Goal: Information Seeking & Learning: Learn about a topic

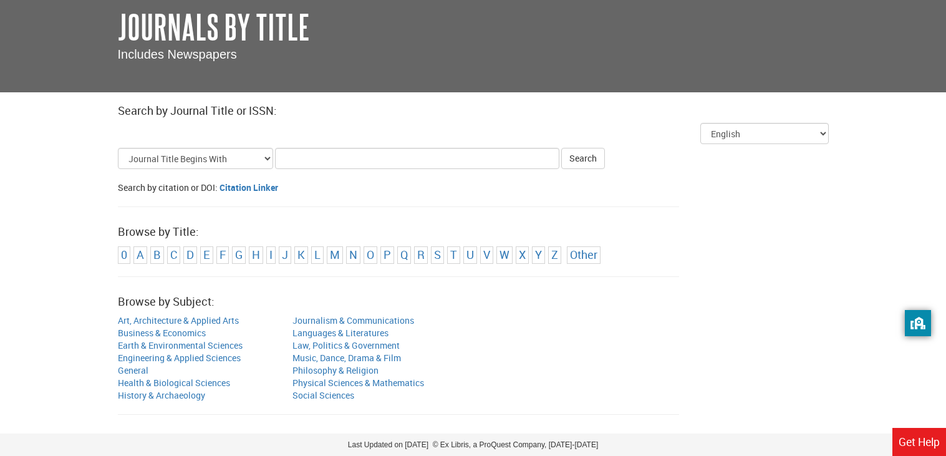
scroll to position [110, 0]
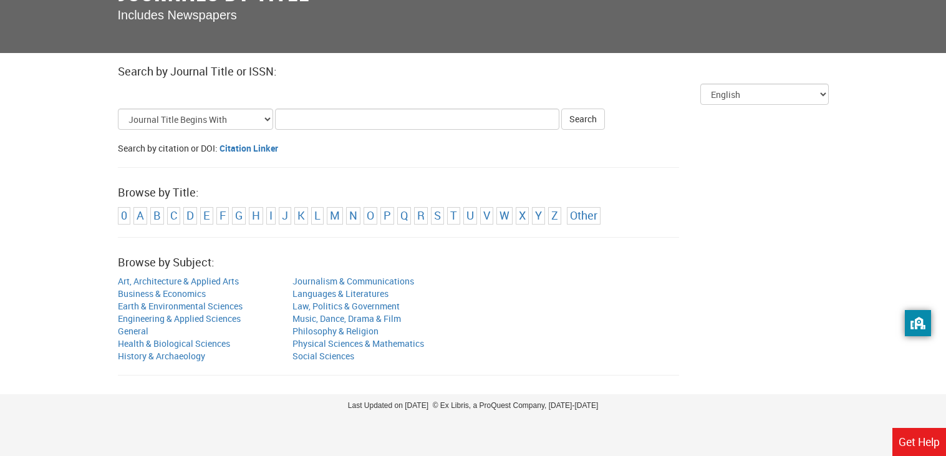
click at [349, 225] on div "Browse by Title: 0 A B C D E F G H I J K L M N O P Q R S T U V W X Y Z Other" at bounding box center [473, 212] width 711 height 51
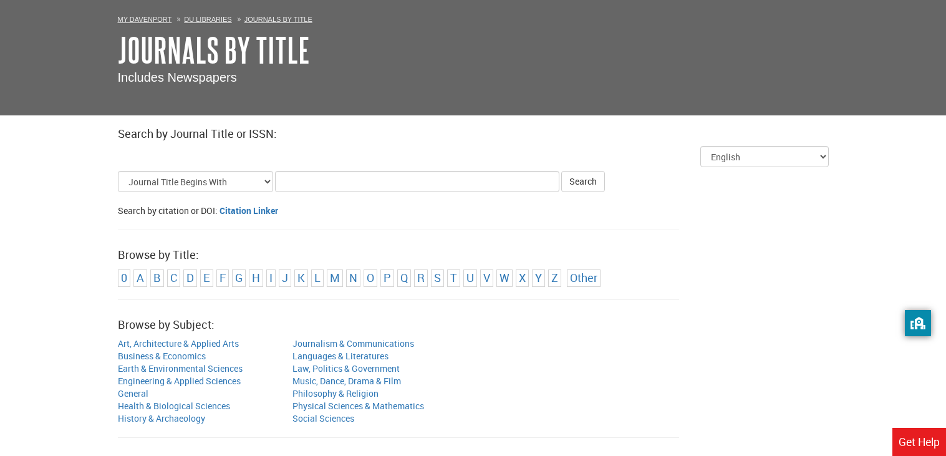
scroll to position [45, 0]
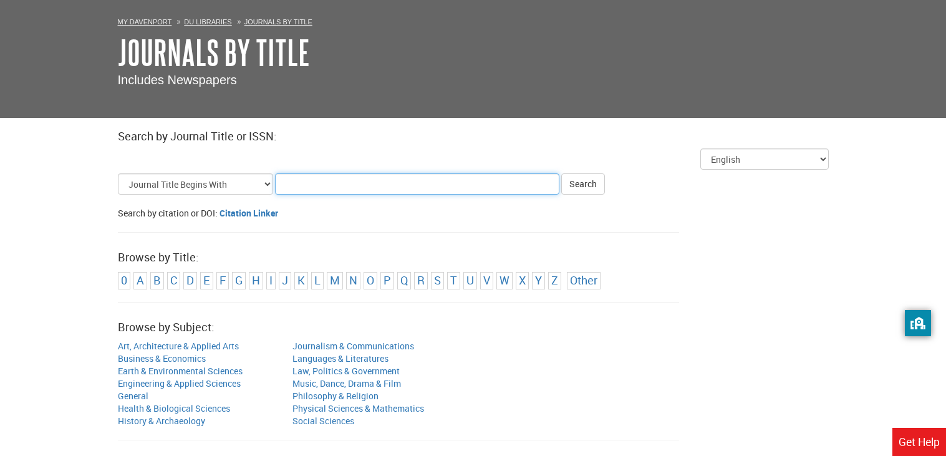
click at [335, 188] on input "Title Search Criteria" at bounding box center [417, 183] width 285 height 21
type input "a"
type input "Marketing"
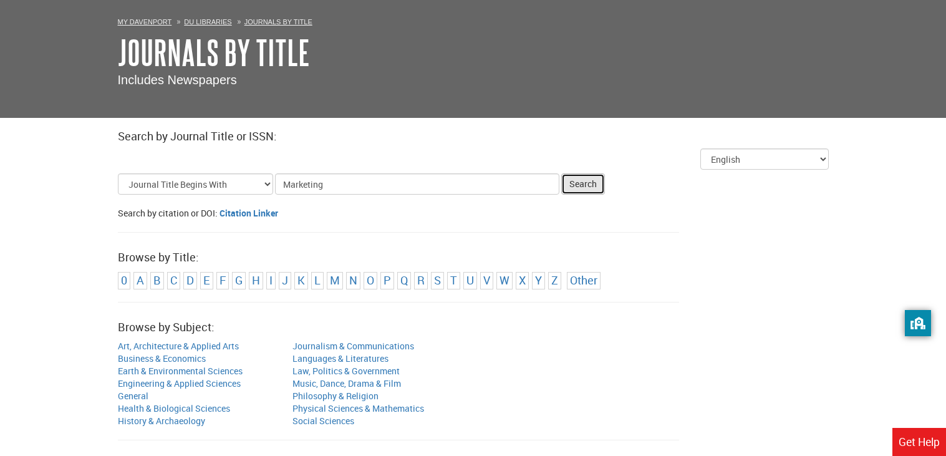
click at [576, 184] on button "Search" at bounding box center [584, 183] width 44 height 21
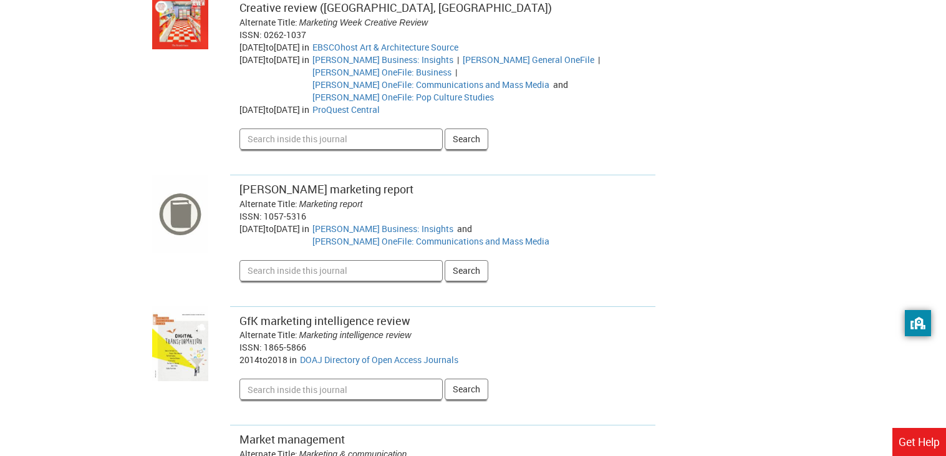
scroll to position [671, 0]
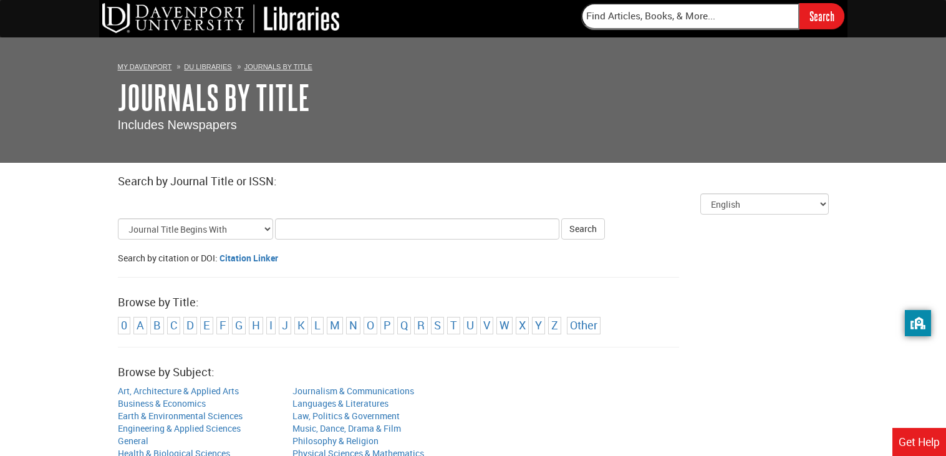
scroll to position [45, 0]
